Goal: Go to known website: Go to known website

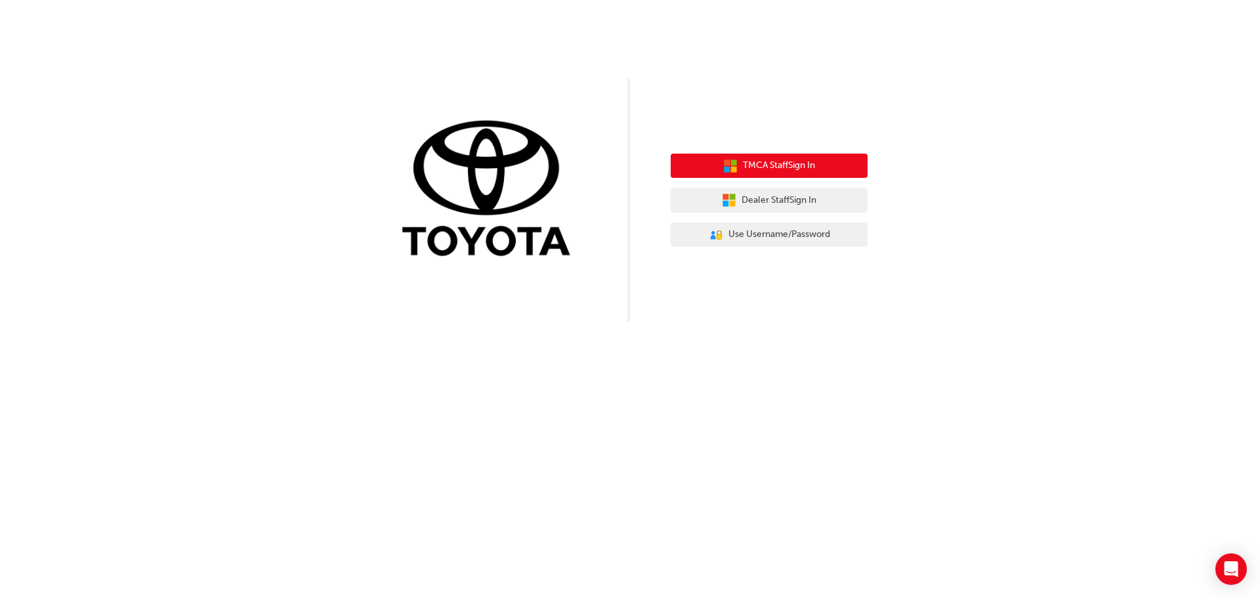
click at [783, 169] on span "TMCA Staff Sign In" at bounding box center [779, 165] width 72 height 15
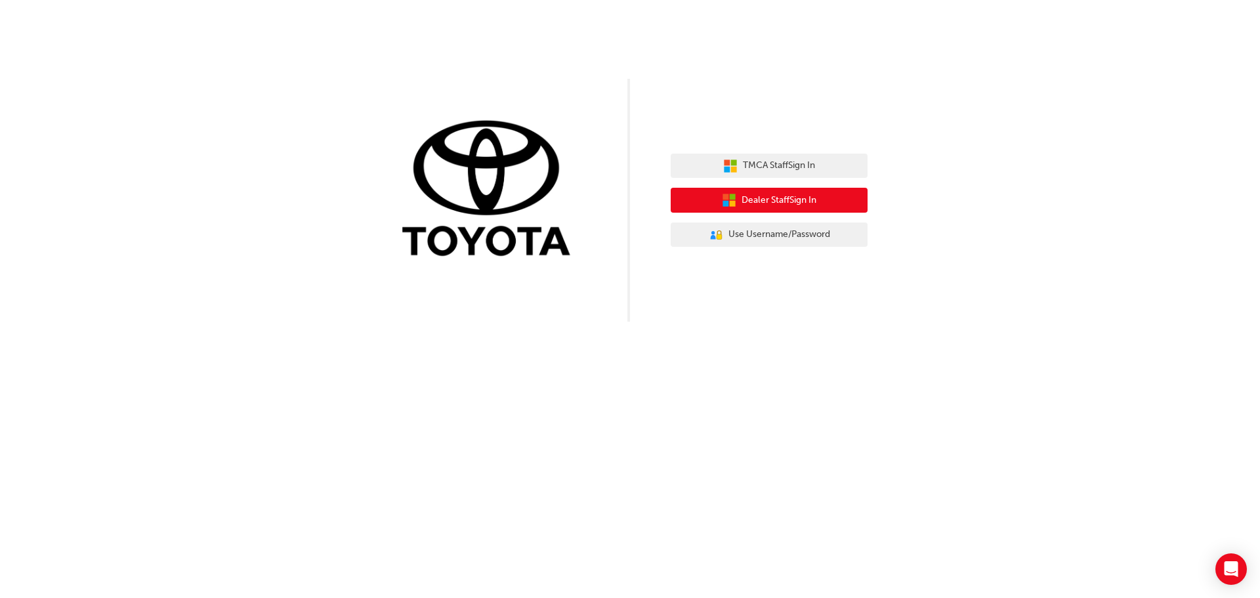
click at [781, 205] on span "Dealer Staff Sign In" at bounding box center [779, 200] width 75 height 15
